Goal: Transaction & Acquisition: Purchase product/service

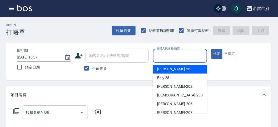
click at [166, 57] on input "服務人員姓名/編號" at bounding box center [179, 55] width 49 height 9
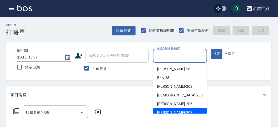
click at [167, 110] on span "[PERSON_NAME] -207" at bounding box center [174, 113] width 35 height 6
type input "[PERSON_NAME]-207"
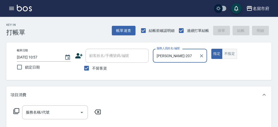
click at [223, 49] on button "不指定" at bounding box center [229, 54] width 15 height 10
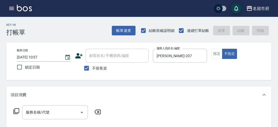
click at [15, 109] on icon at bounding box center [16, 111] width 6 height 6
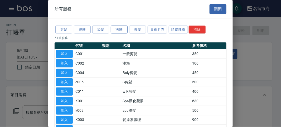
click at [119, 32] on button "洗髮" at bounding box center [119, 30] width 17 height 8
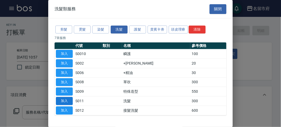
click at [67, 100] on button "加入" at bounding box center [64, 101] width 17 height 8
type input "洗髮(S011)"
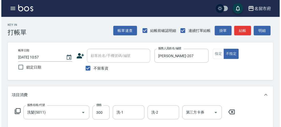
scroll to position [154, 0]
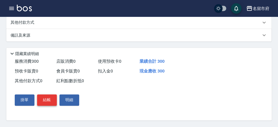
click at [50, 98] on button "結帳" at bounding box center [47, 99] width 20 height 11
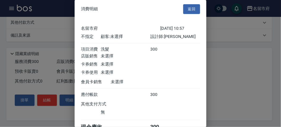
scroll to position [29, 0]
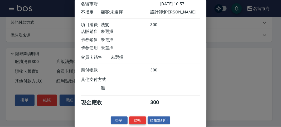
click at [133, 120] on button "結帳" at bounding box center [137, 120] width 17 height 8
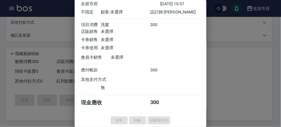
type input "[DATE] 11:29"
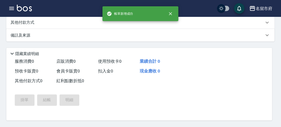
scroll to position [0, 0]
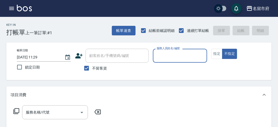
type input "?"
click at [201, 55] on icon "Clear" at bounding box center [201, 55] width 3 height 3
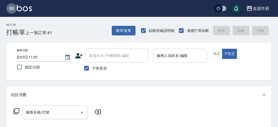
click at [11, 9] on icon "button" at bounding box center [11, 8] width 6 height 6
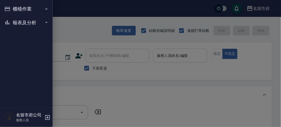
click at [15, 24] on button "報表及分析" at bounding box center [26, 23] width 48 height 14
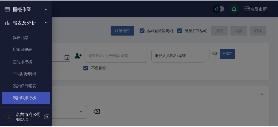
scroll to position [17, 0]
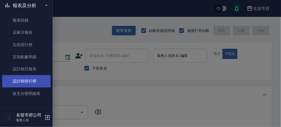
click at [30, 79] on link "設計師排行榜" at bounding box center [26, 81] width 48 height 12
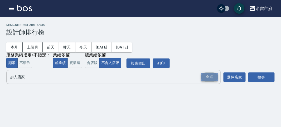
click at [213, 80] on div "全選" at bounding box center [209, 77] width 17 height 8
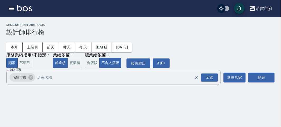
click at [260, 82] on div "搜尋" at bounding box center [261, 77] width 26 height 15
click at [262, 81] on button "搜尋" at bounding box center [261, 78] width 26 height 10
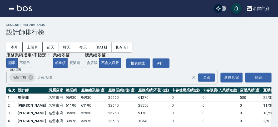
scroll to position [46, 0]
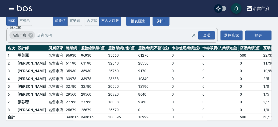
click at [29, 9] on img at bounding box center [24, 8] width 15 height 7
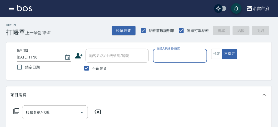
click at [172, 56] on input "服務人員姓名/編號" at bounding box center [179, 55] width 49 height 9
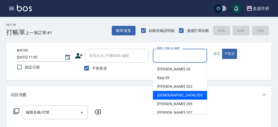
click at [157, 94] on span "聖德 -203" at bounding box center [180, 95] width 46 height 6
type input "聖德-203"
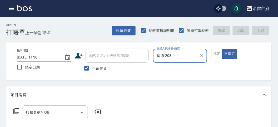
click at [16, 110] on icon at bounding box center [16, 111] width 6 height 6
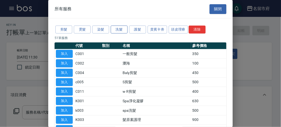
drag, startPoint x: 118, startPoint y: 29, endPoint x: 53, endPoint y: 60, distance: 71.8
click at [118, 29] on button "洗髮" at bounding box center [119, 30] width 17 height 8
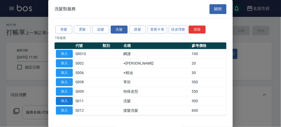
click at [62, 103] on button "加入" at bounding box center [64, 101] width 17 height 8
type input "洗髮(S011)"
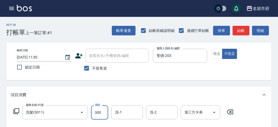
click at [100, 110] on input "300" at bounding box center [99, 112] width 17 height 14
type input "320"
click at [265, 29] on button "明細" at bounding box center [260, 31] width 17 height 10
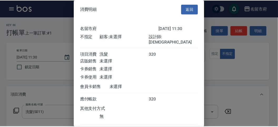
scroll to position [29, 0]
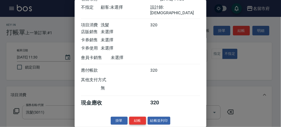
click at [134, 122] on button "結帳" at bounding box center [137, 121] width 17 height 8
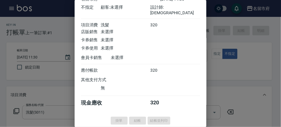
type input "[DATE] 11:32"
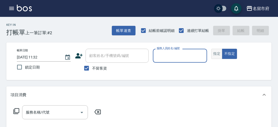
click at [216, 53] on button "指定" at bounding box center [216, 54] width 11 height 10
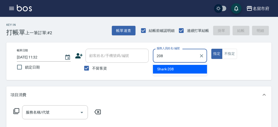
click at [169, 69] on span "Shark -208" at bounding box center [165, 69] width 17 height 6
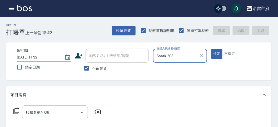
type input "Shark-208"
click at [16, 110] on icon at bounding box center [16, 111] width 6 height 6
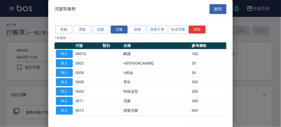
click at [64, 97] on button "加入" at bounding box center [64, 101] width 17 height 8
type input "洗髮(S011)"
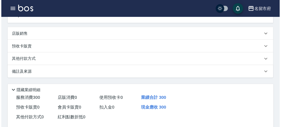
scroll to position [154, 0]
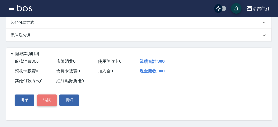
click at [47, 101] on button "結帳" at bounding box center [47, 99] width 20 height 11
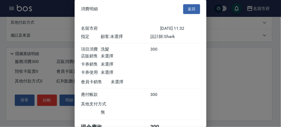
scroll to position [29, 0]
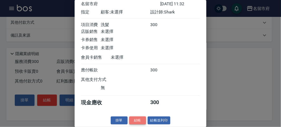
click at [137, 121] on button "結帳" at bounding box center [137, 120] width 17 height 8
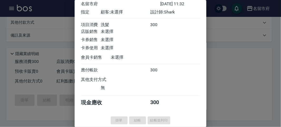
type input "[DATE] 11:50"
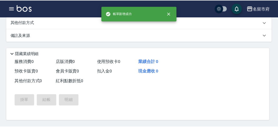
scroll to position [0, 0]
